Goal: Transaction & Acquisition: Purchase product/service

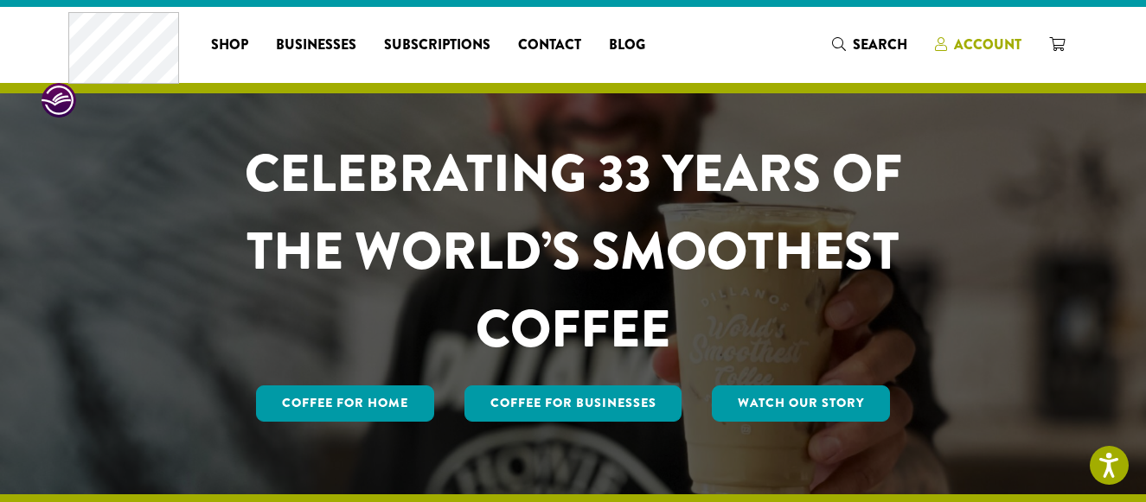
click at [982, 42] on span "Account" at bounding box center [987, 45] width 67 height 20
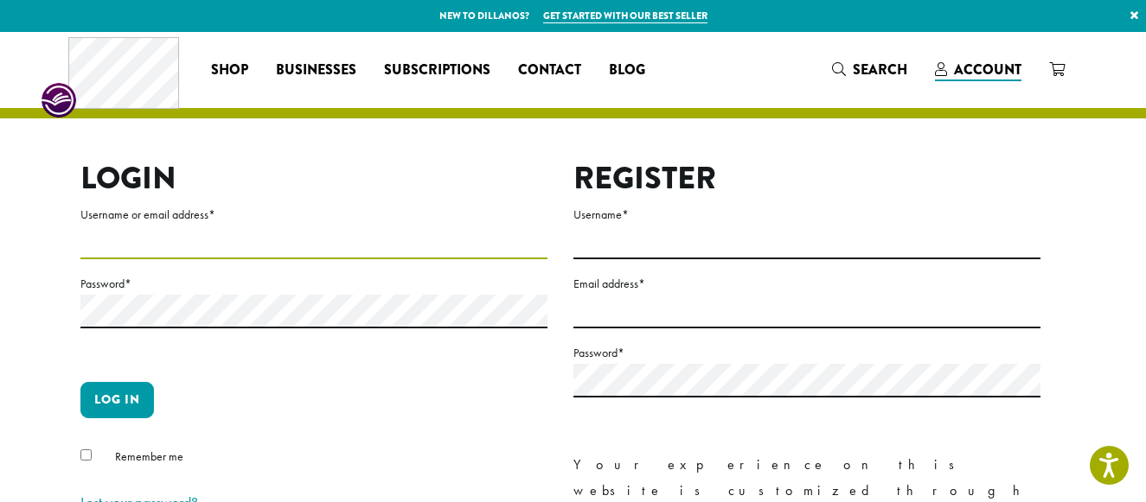
click at [174, 237] on input "Username or email address *" at bounding box center [313, 243] width 467 height 34
type input "**********"
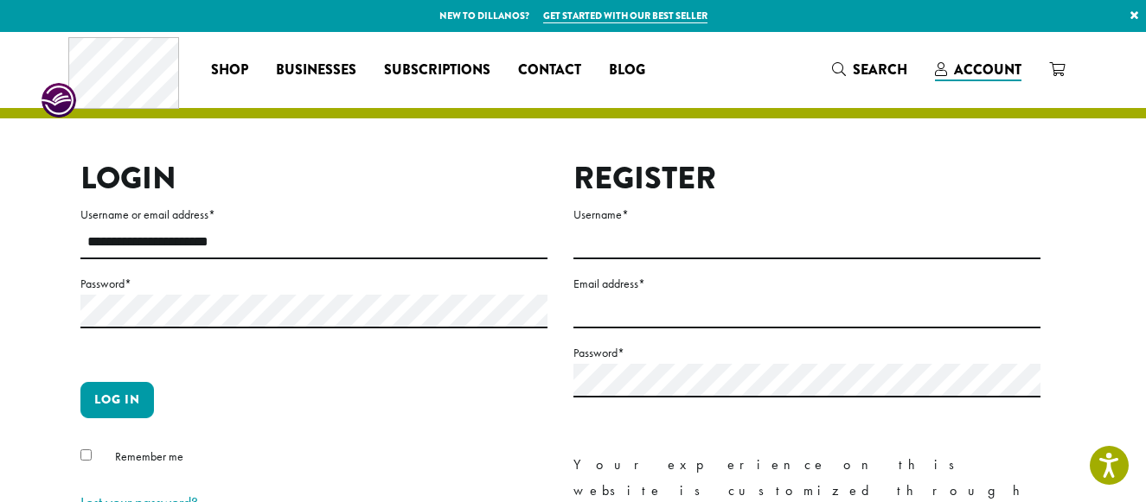
click at [178, 290] on label "Password *" at bounding box center [313, 284] width 467 height 22
click at [106, 400] on button "Log in" at bounding box center [116, 400] width 73 height 36
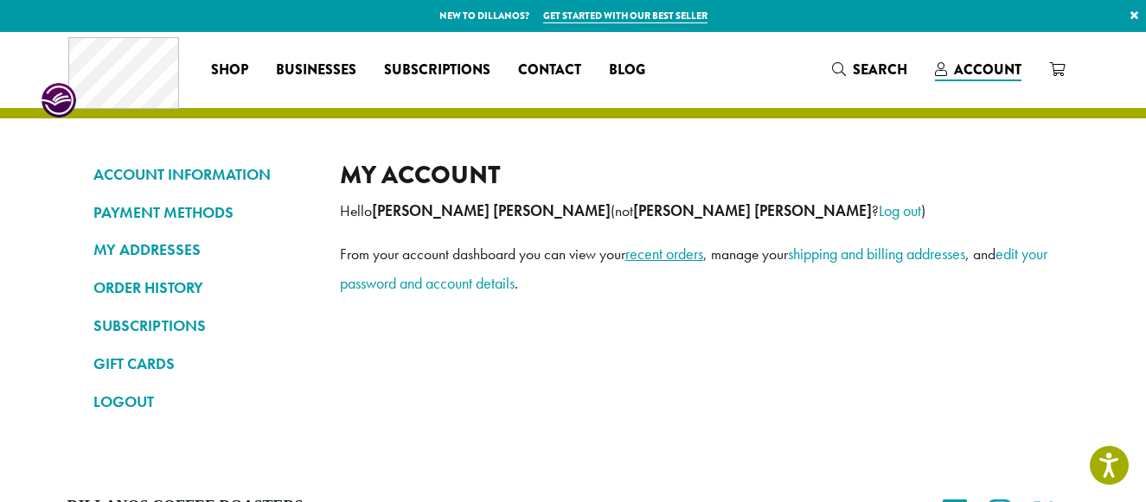
click at [674, 256] on link "recent orders" at bounding box center [664, 254] width 78 height 20
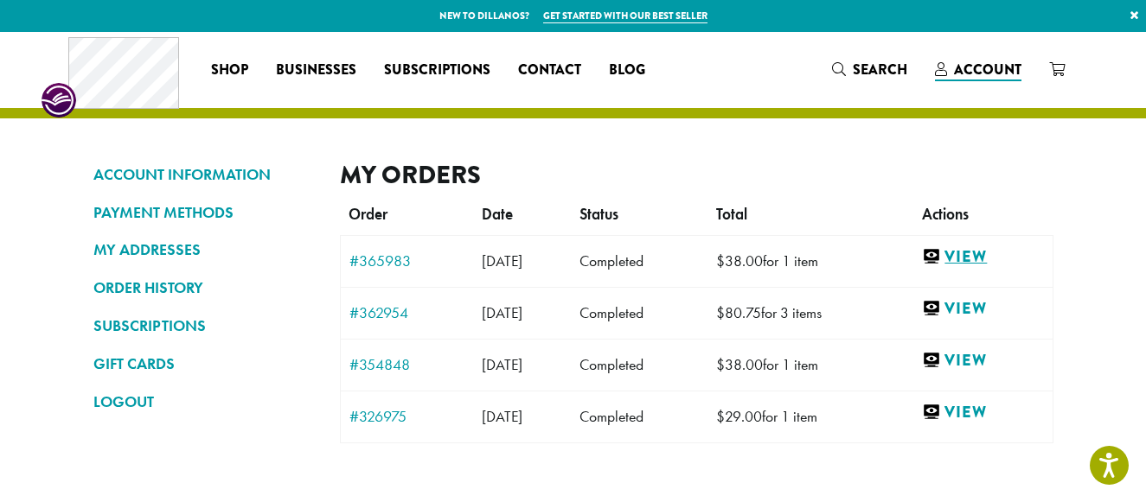
click at [995, 256] on link "View" at bounding box center [982, 257] width 121 height 22
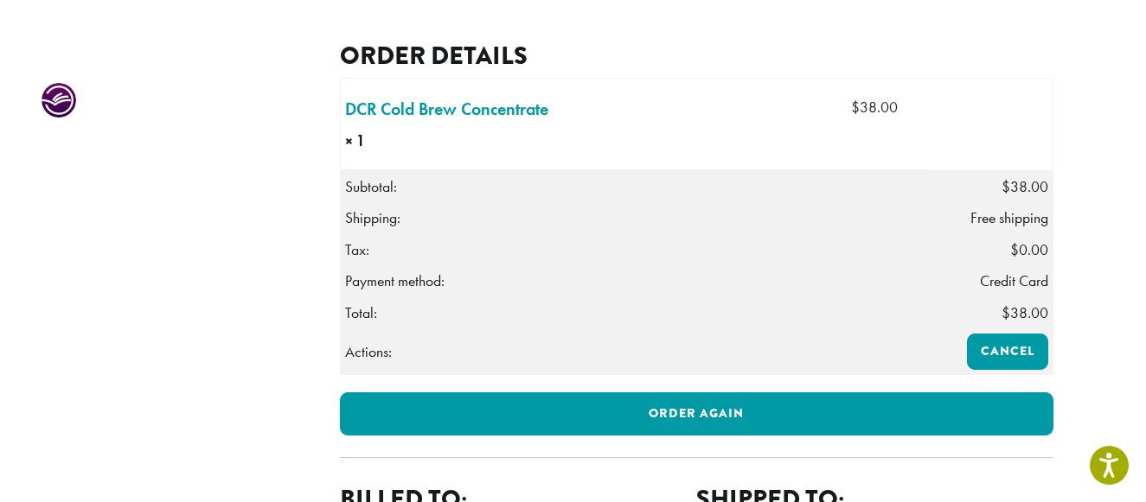
scroll to position [457, 0]
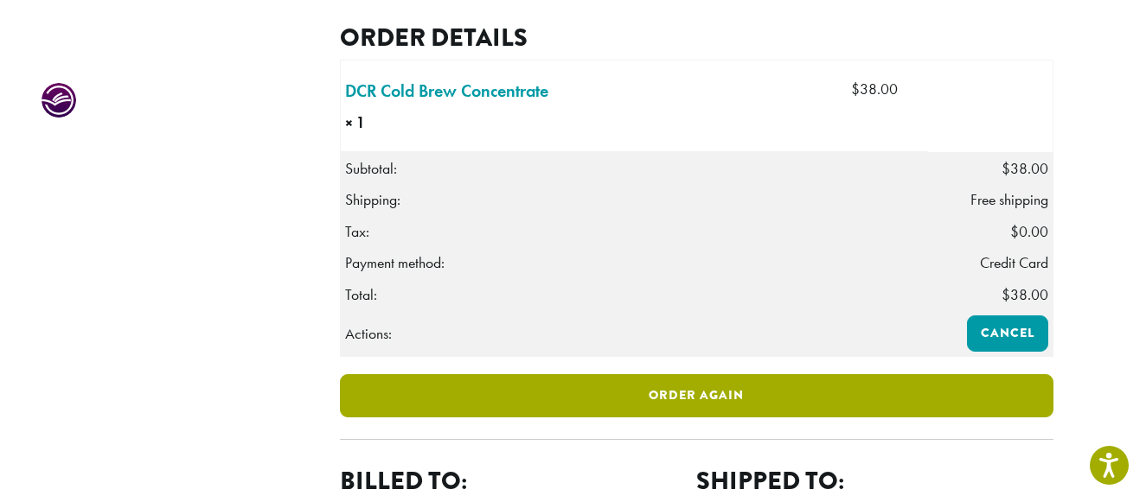
click at [693, 418] on link "Order again" at bounding box center [696, 395] width 713 height 43
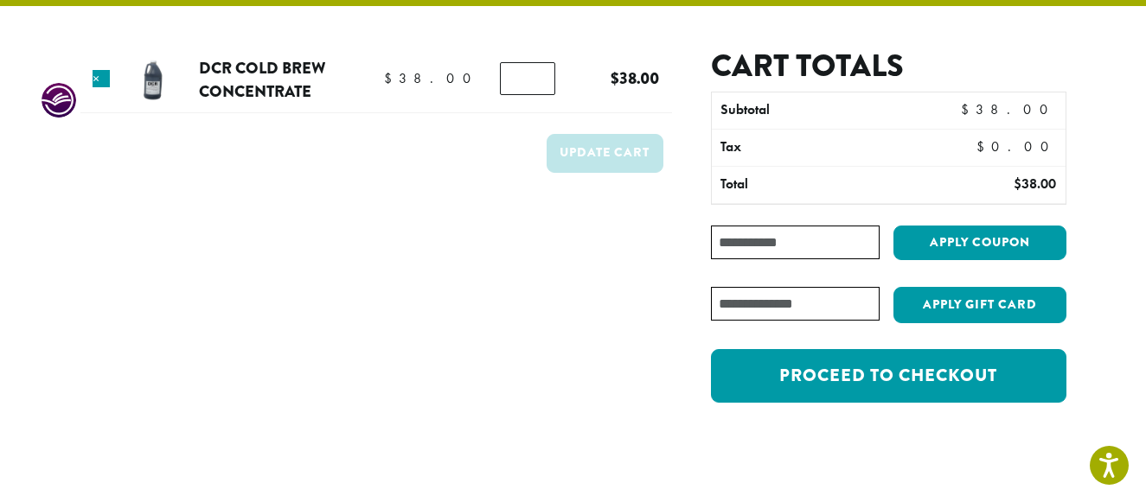
scroll to position [124, 0]
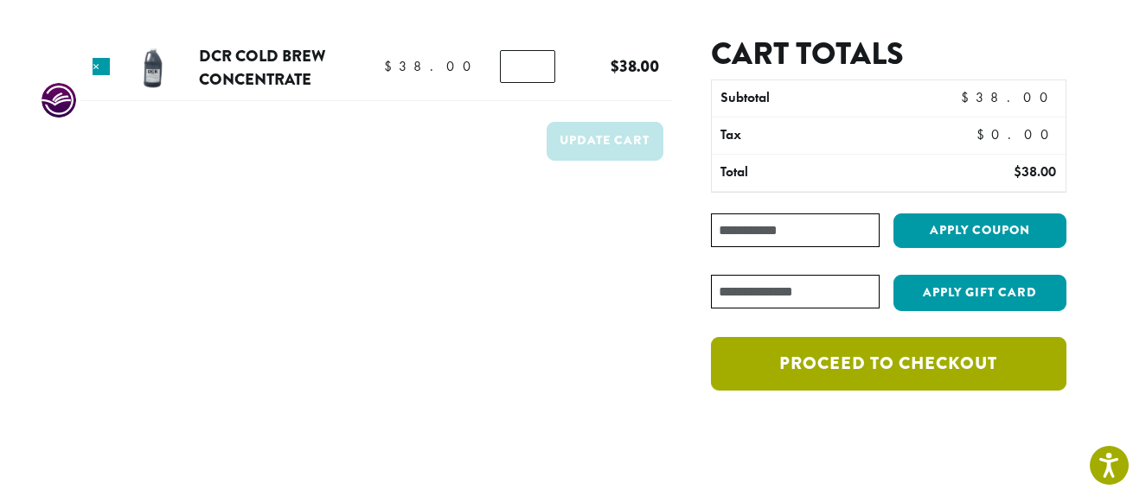
click at [929, 368] on link "Proceed to checkout" at bounding box center [888, 364] width 354 height 54
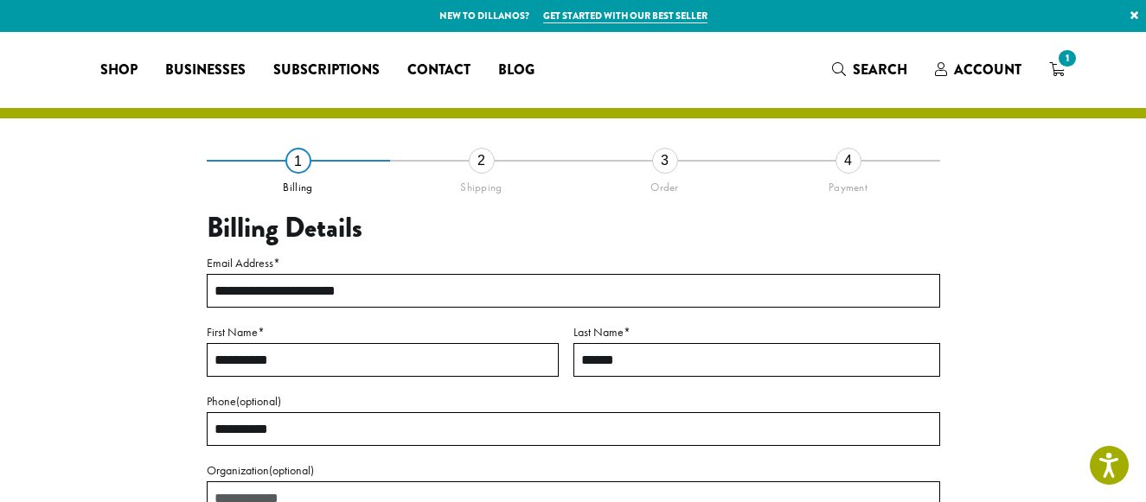
select select "**"
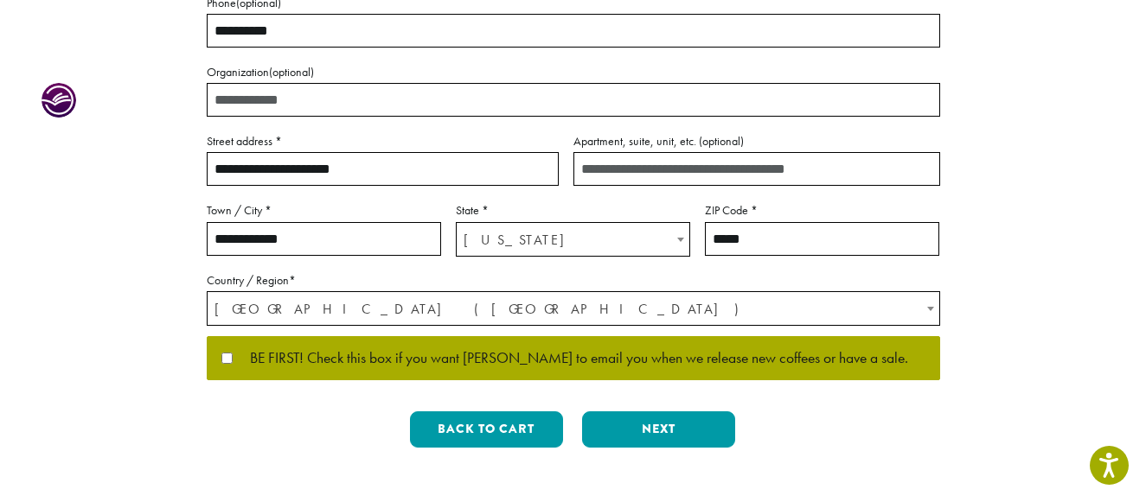
scroll to position [413, 0]
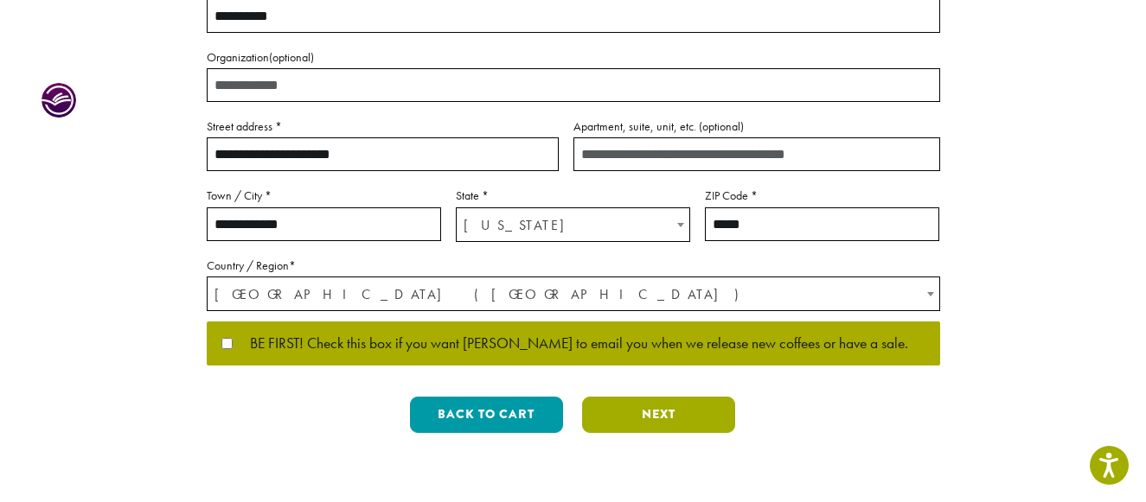
click at [664, 412] on button "Next" at bounding box center [658, 415] width 153 height 36
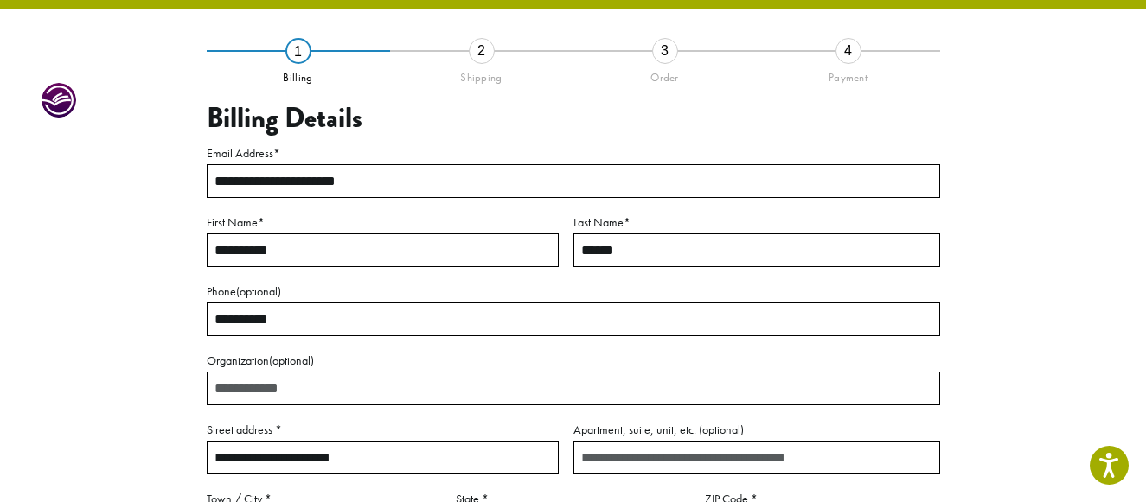
scroll to position [99, 0]
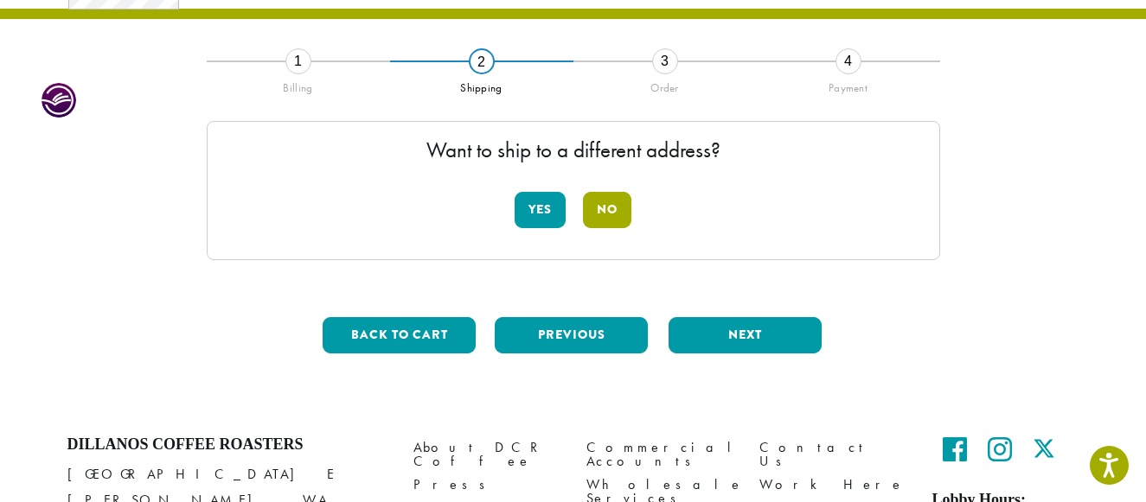
click at [616, 214] on button "No" at bounding box center [607, 210] width 48 height 36
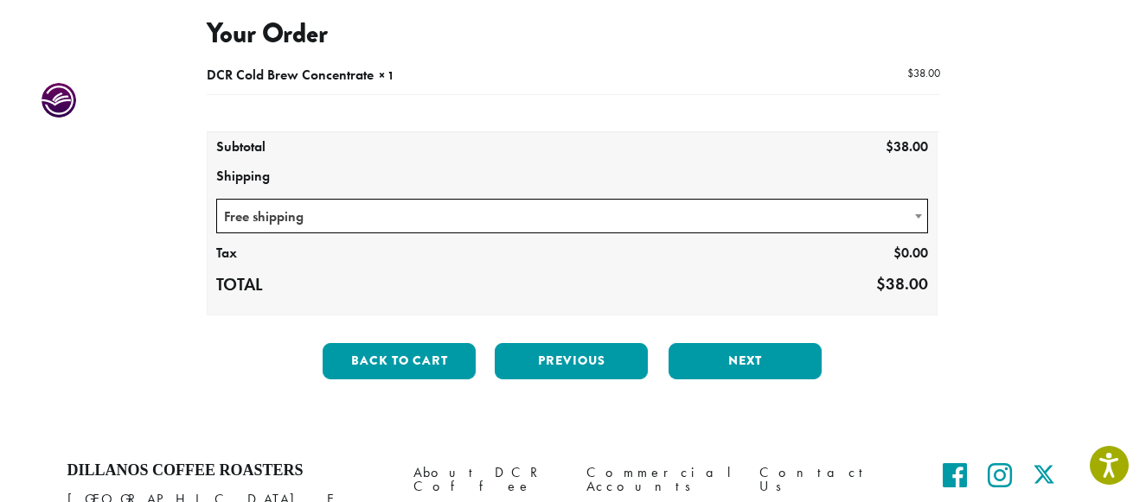
scroll to position [197, 0]
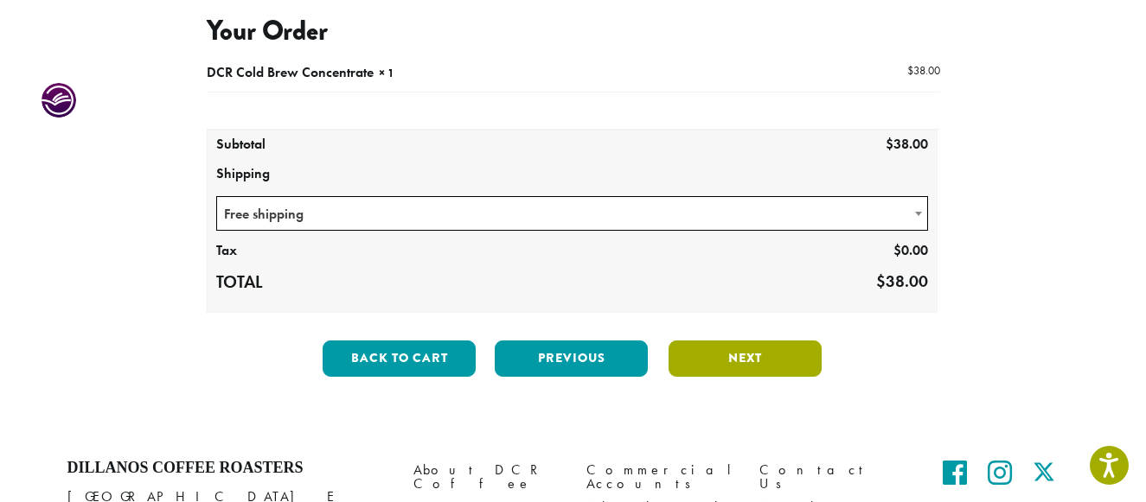
click at [748, 358] on button "Next" at bounding box center [744, 359] width 153 height 36
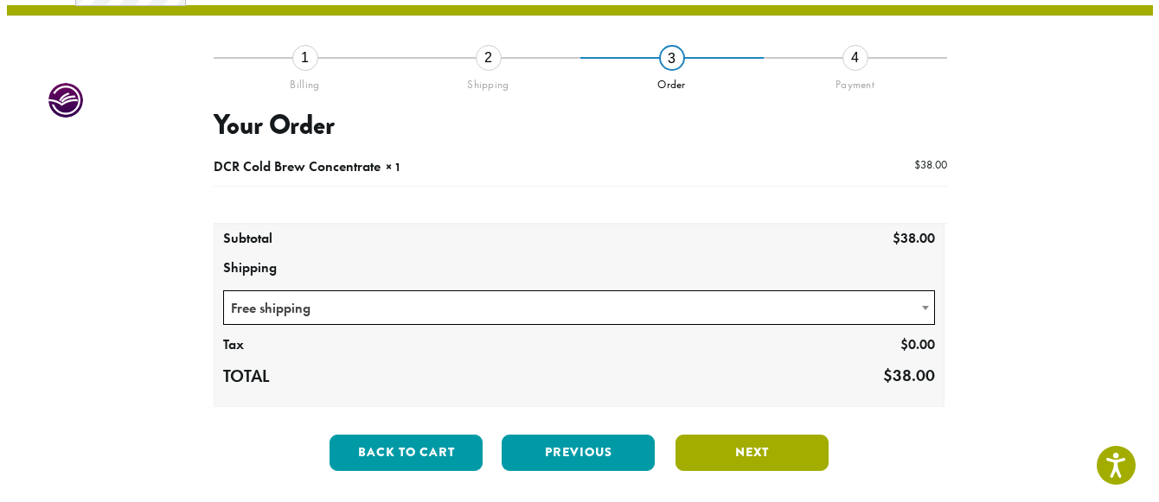
scroll to position [99, 0]
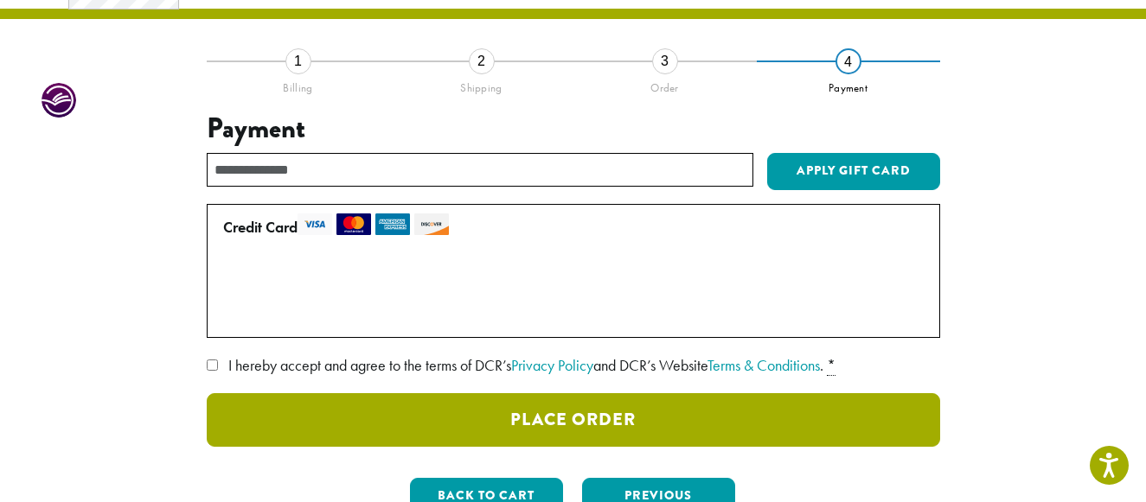
click at [578, 406] on button "Place Order" at bounding box center [573, 420] width 733 height 54
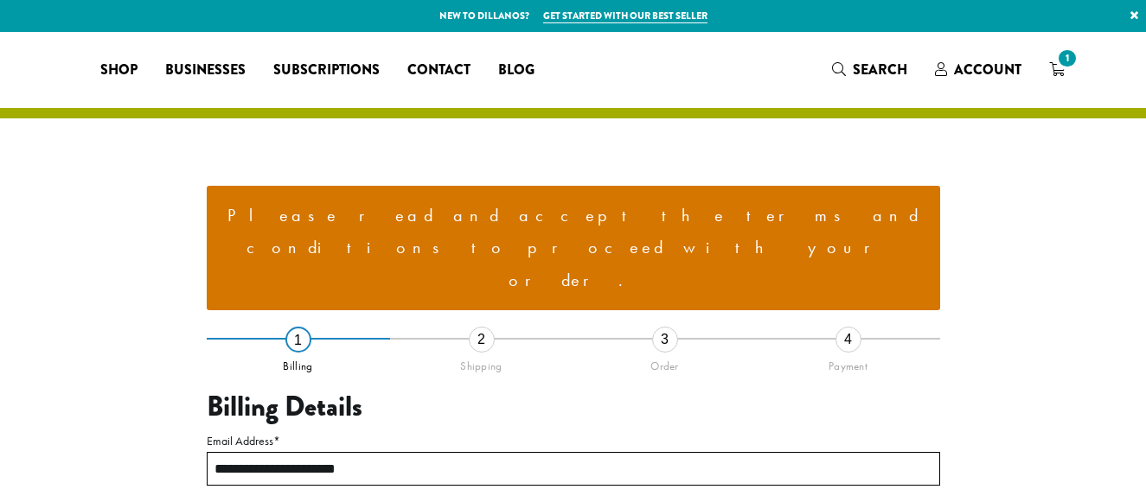
select select "**"
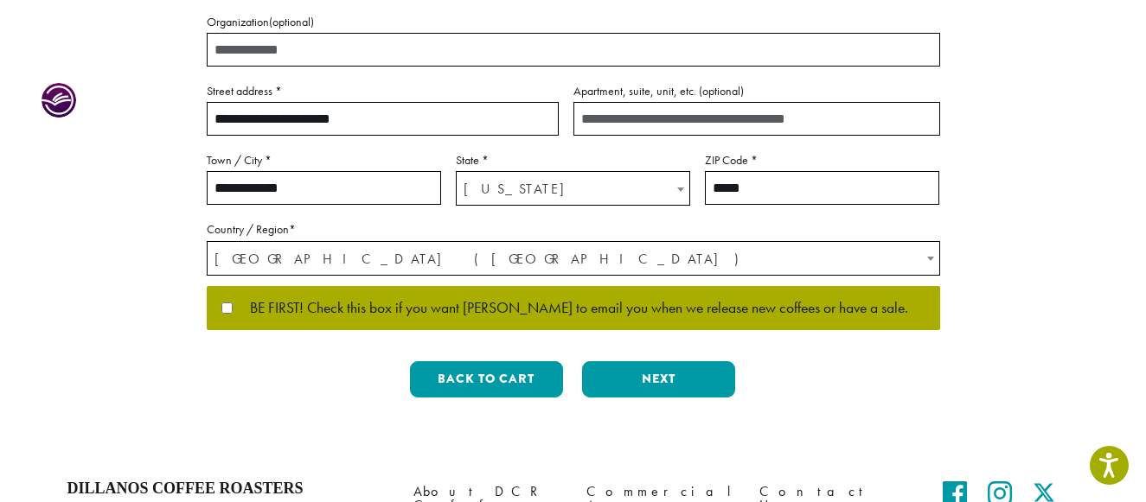
scroll to position [632, 0]
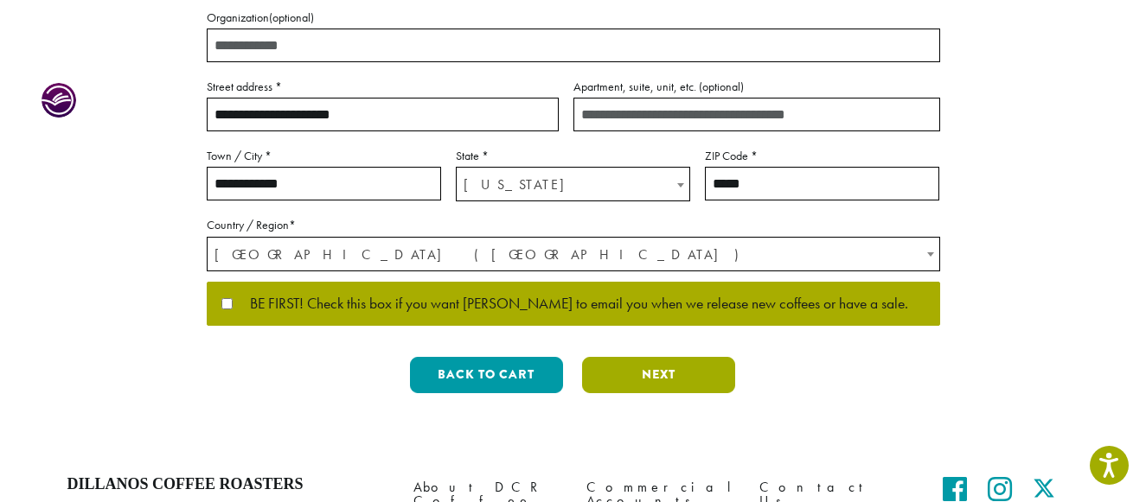
click at [669, 357] on button "Next" at bounding box center [658, 375] width 153 height 36
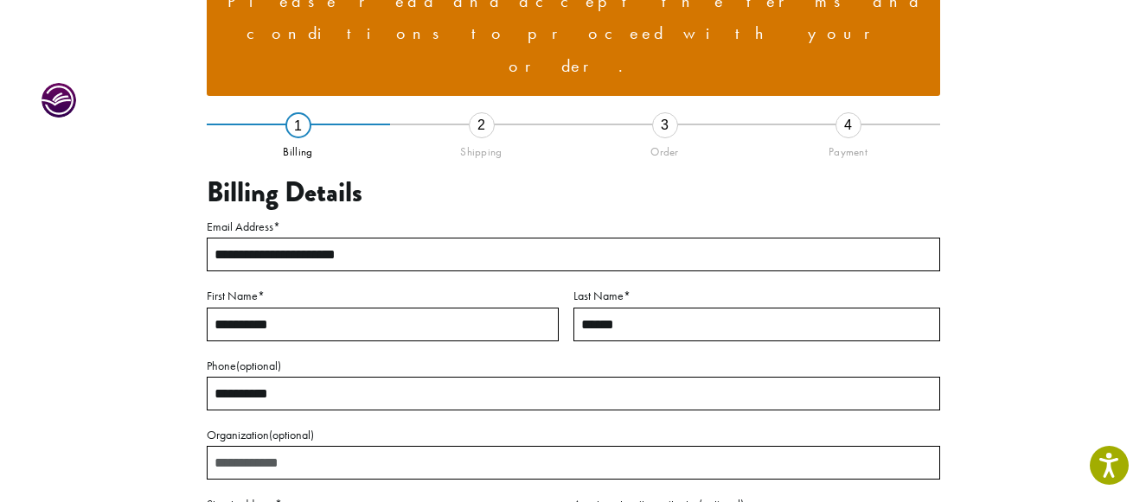
scroll to position [213, 0]
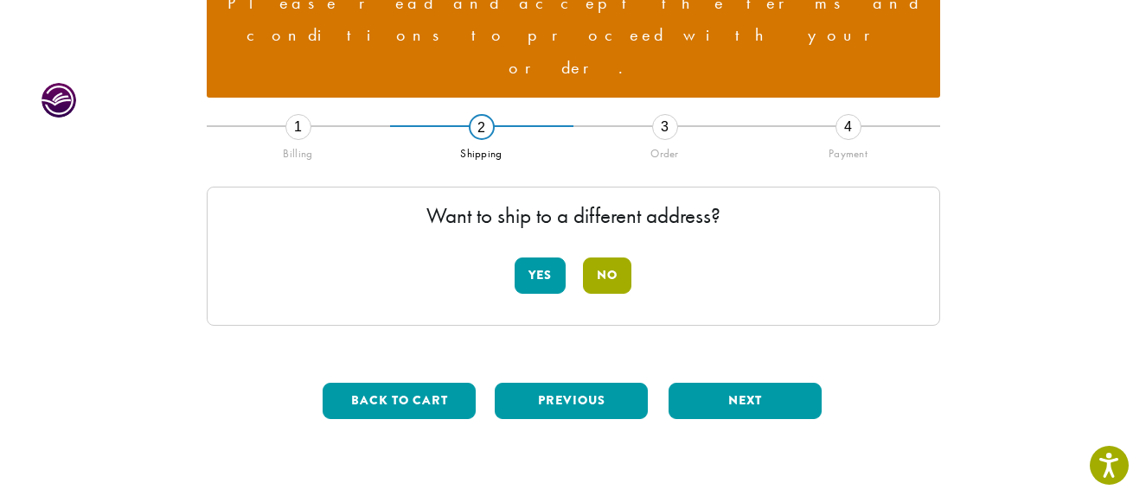
click at [622, 258] on button "No" at bounding box center [607, 276] width 48 height 36
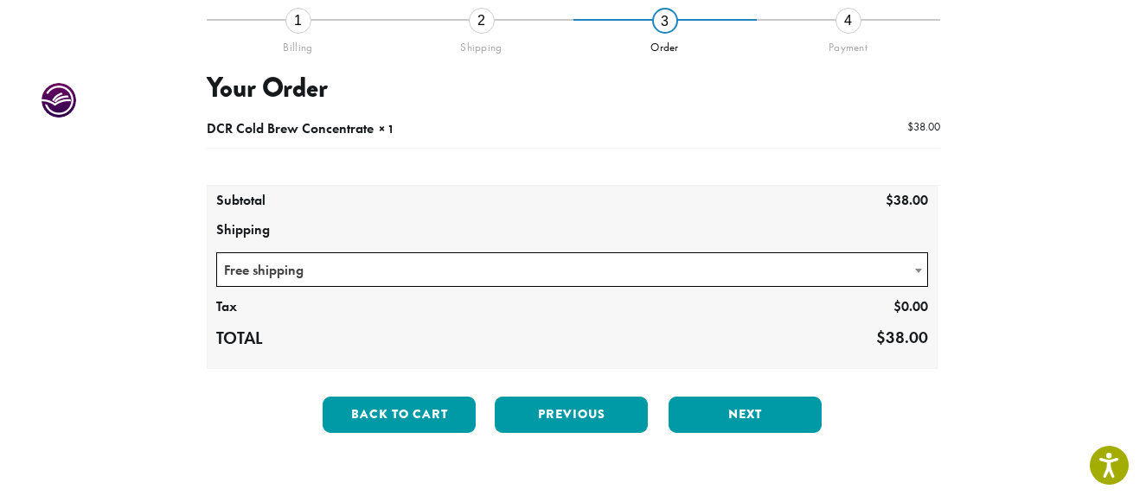
scroll to position [330, 0]
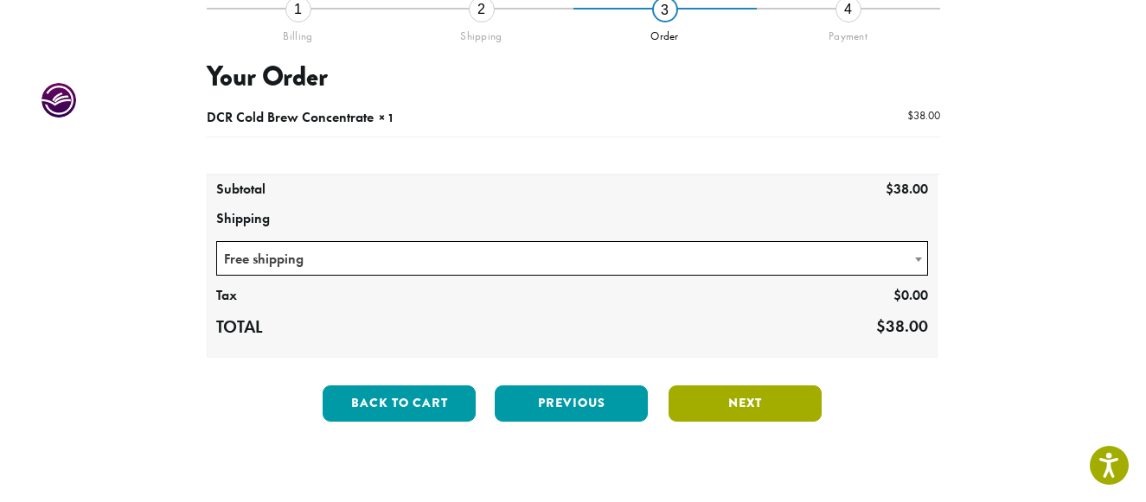
click at [763, 386] on button "Next" at bounding box center [744, 404] width 153 height 36
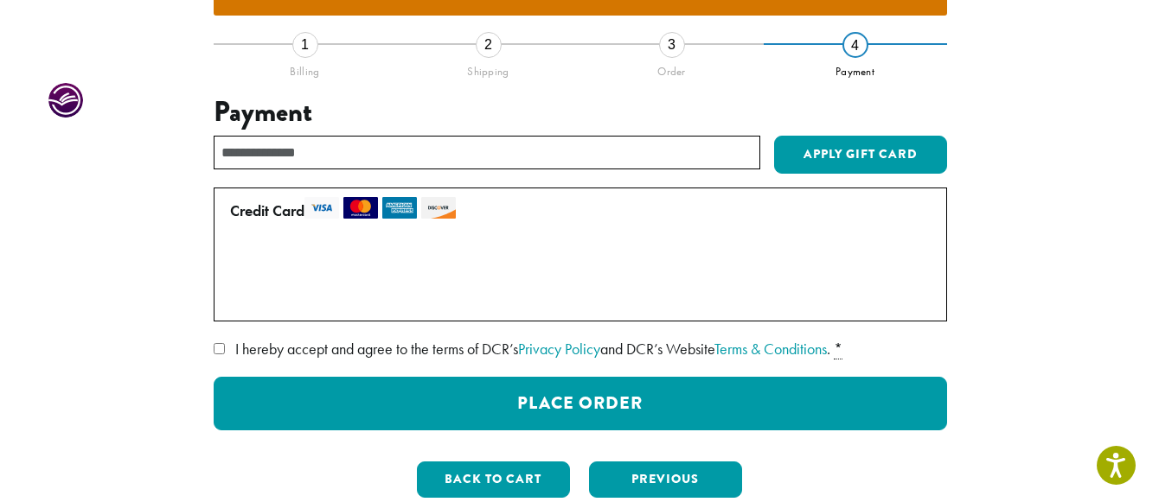
scroll to position [296, 0]
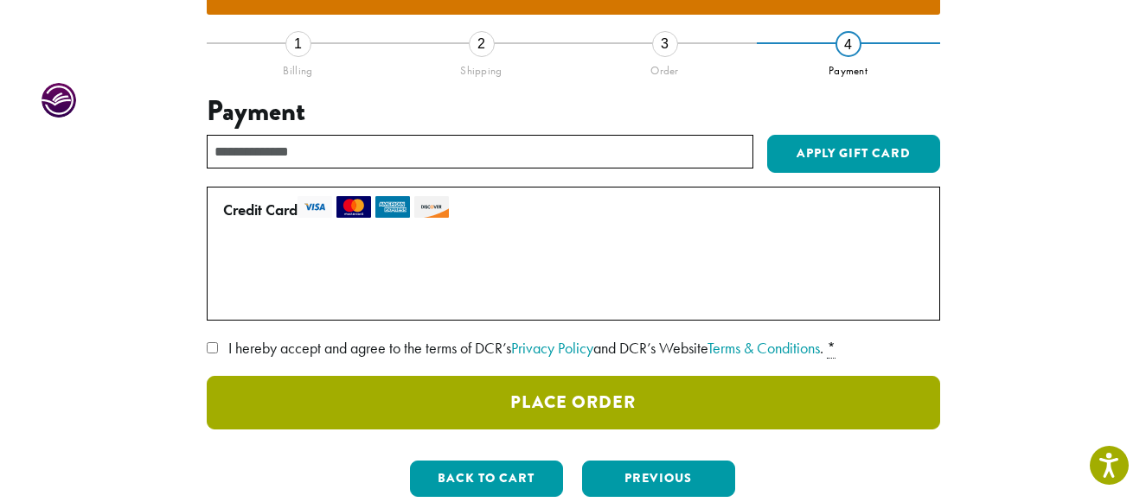
click at [582, 376] on button "Place Order" at bounding box center [573, 403] width 733 height 54
